Goal: Use online tool/utility

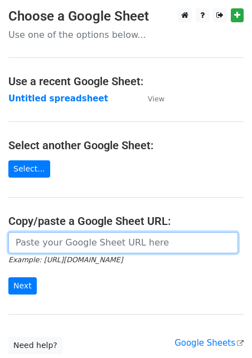
click at [62, 245] on input "url" at bounding box center [123, 242] width 230 height 21
paste input "[URL][DOMAIN_NAME]"
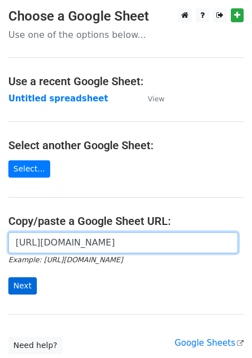
type input "[URL][DOMAIN_NAME]"
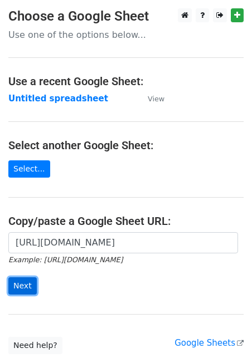
scroll to position [0, 0]
click at [29, 290] on input "Next" at bounding box center [22, 286] width 28 height 17
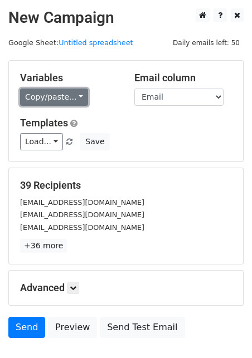
click at [59, 90] on link "Copy/paste..." at bounding box center [54, 97] width 68 height 17
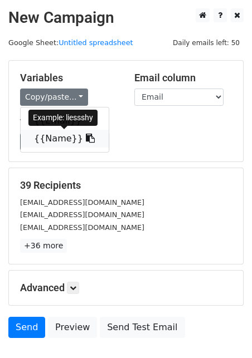
click at [52, 135] on link "{{Name}}" at bounding box center [65, 139] width 88 height 18
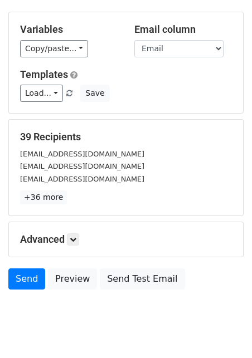
scroll to position [53, 0]
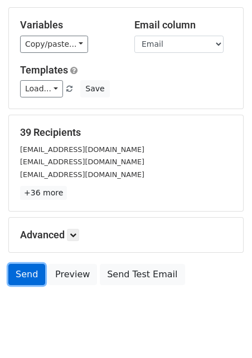
click at [27, 274] on link "Send" at bounding box center [26, 274] width 37 height 21
